Goal: Transaction & Acquisition: Purchase product/service

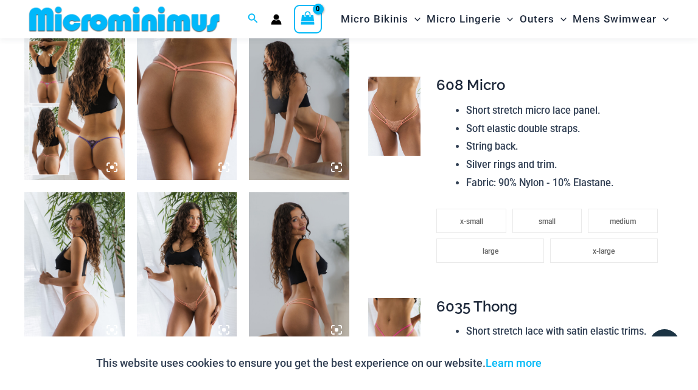
scroll to position [544, 0]
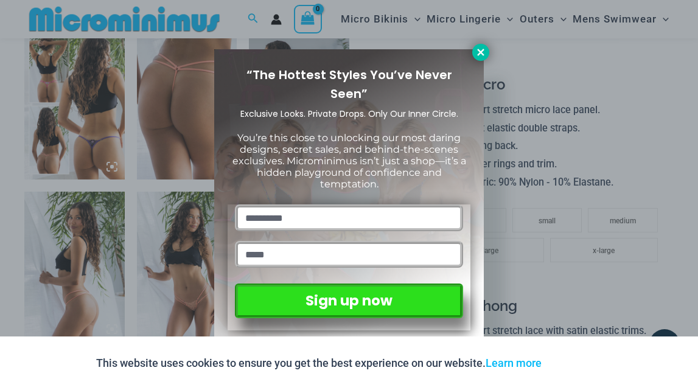
click at [480, 54] on icon at bounding box center [480, 52] width 7 height 7
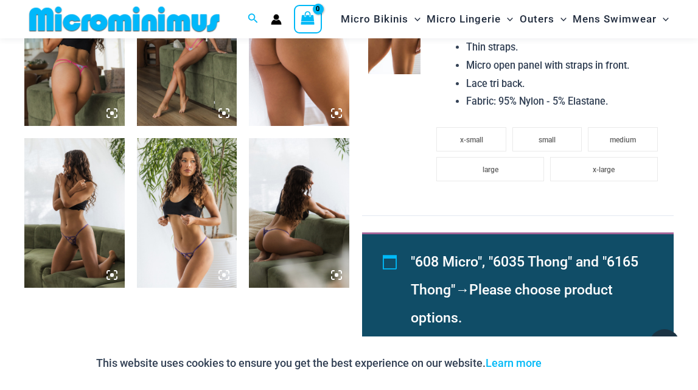
scroll to position [1087, 0]
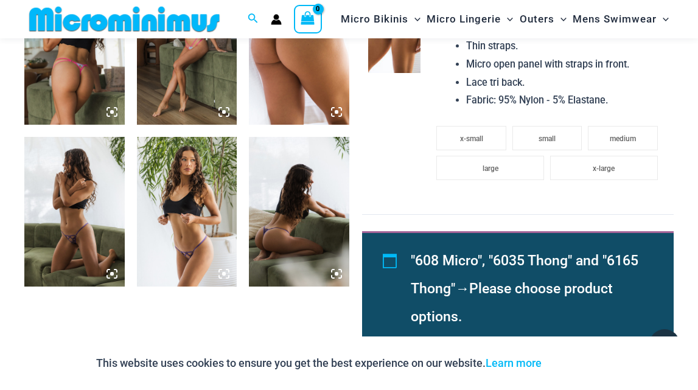
click at [82, 240] on img at bounding box center [74, 212] width 100 height 150
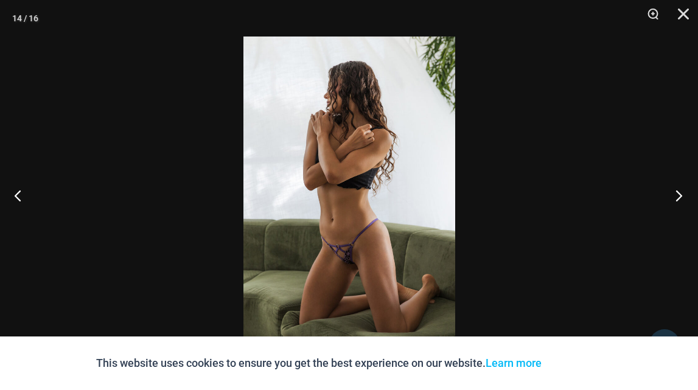
click at [678, 196] on button "Next" at bounding box center [676, 195] width 46 height 61
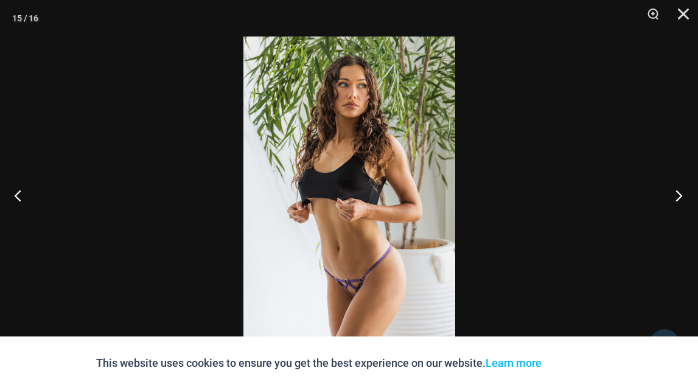
click at [678, 196] on button "Next" at bounding box center [676, 195] width 46 height 61
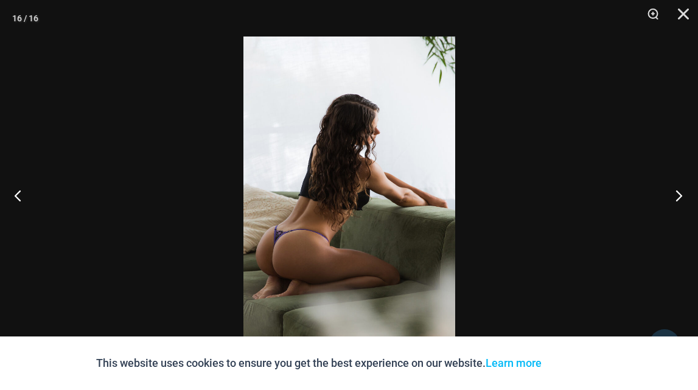
click at [678, 196] on button "Next" at bounding box center [676, 195] width 46 height 61
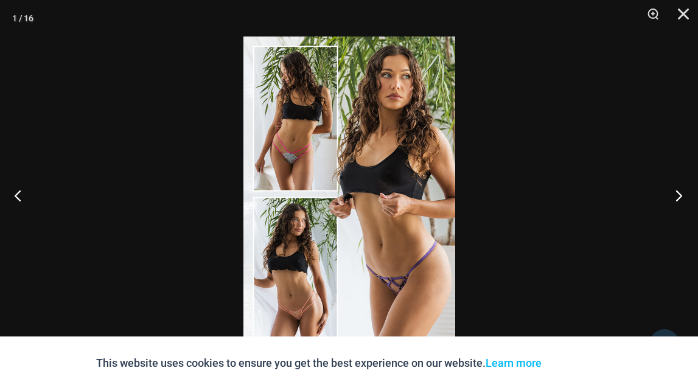
click at [678, 196] on button "Next" at bounding box center [676, 195] width 46 height 61
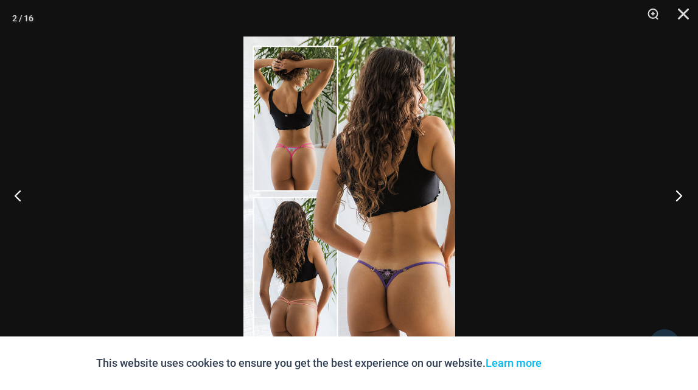
click at [678, 196] on button "Next" at bounding box center [676, 195] width 46 height 61
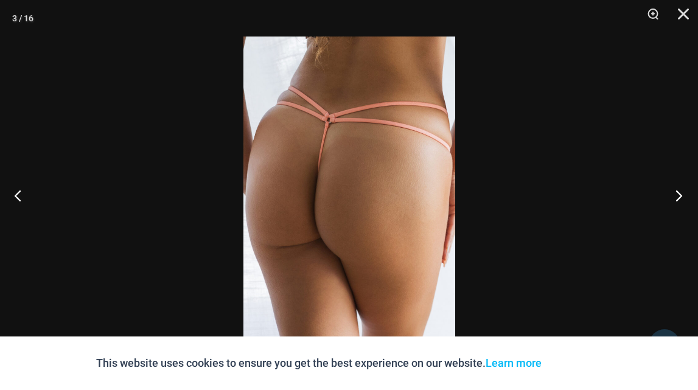
click at [678, 196] on button "Next" at bounding box center [676, 195] width 46 height 61
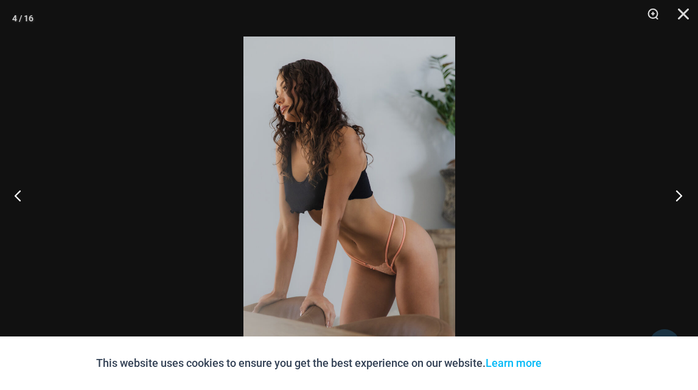
click at [678, 196] on button "Next" at bounding box center [676, 195] width 46 height 61
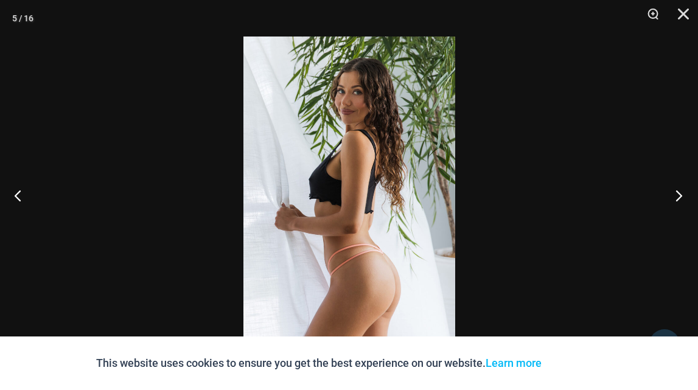
click at [678, 196] on button "Next" at bounding box center [676, 195] width 46 height 61
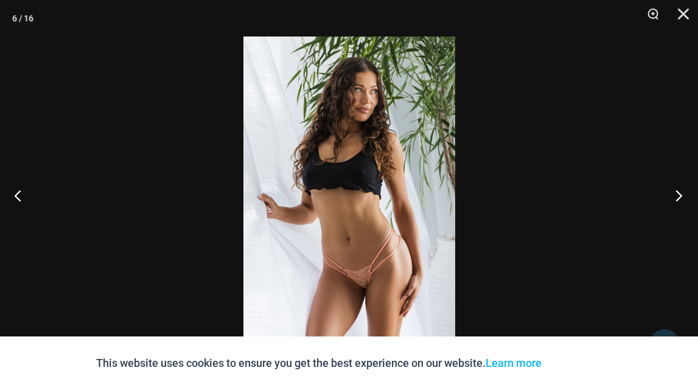
click at [678, 196] on button "Next" at bounding box center [676, 195] width 46 height 61
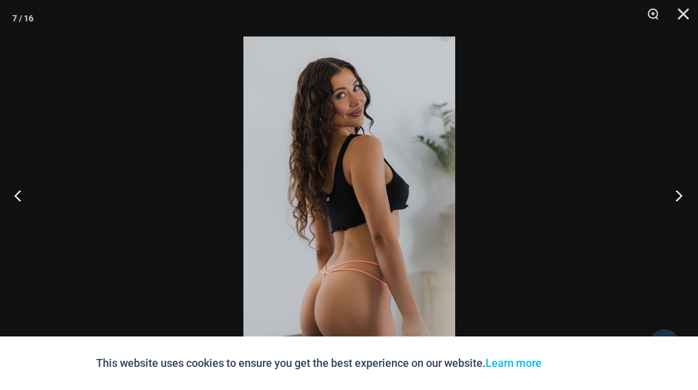
click at [678, 196] on button "Next" at bounding box center [676, 195] width 46 height 61
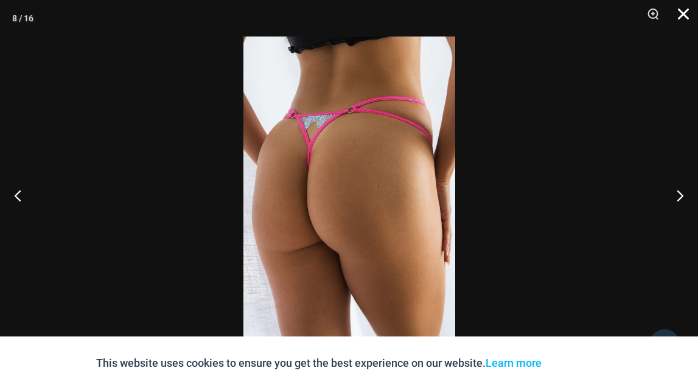
click at [682, 13] on button "Close" at bounding box center [679, 18] width 30 height 37
